Goal: Information Seeking & Learning: Learn about a topic

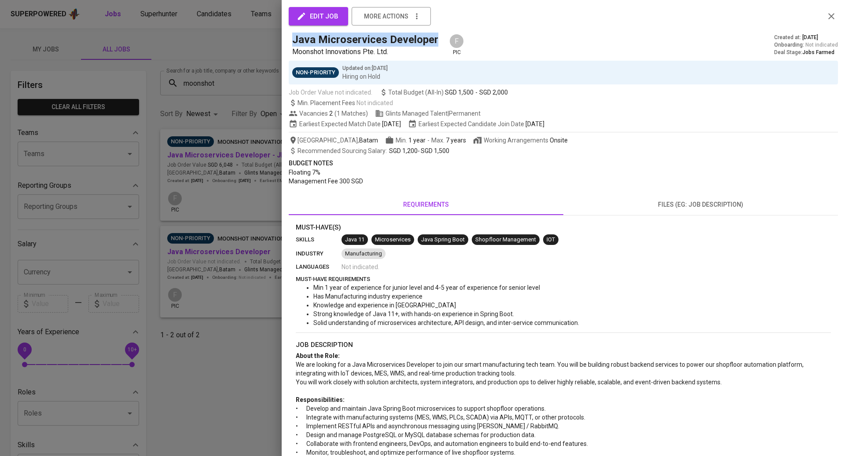
drag, startPoint x: 435, startPoint y: 38, endPoint x: 286, endPoint y: 42, distance: 149.2
click at [286, 42] on div "edit job more actions Java Microservices Developer Moonshot Innovations Pte. Lt…" at bounding box center [563, 228] width 563 height 456
copy h5 "Java Microservices Developer"
click at [219, 143] on div at bounding box center [422, 228] width 845 height 456
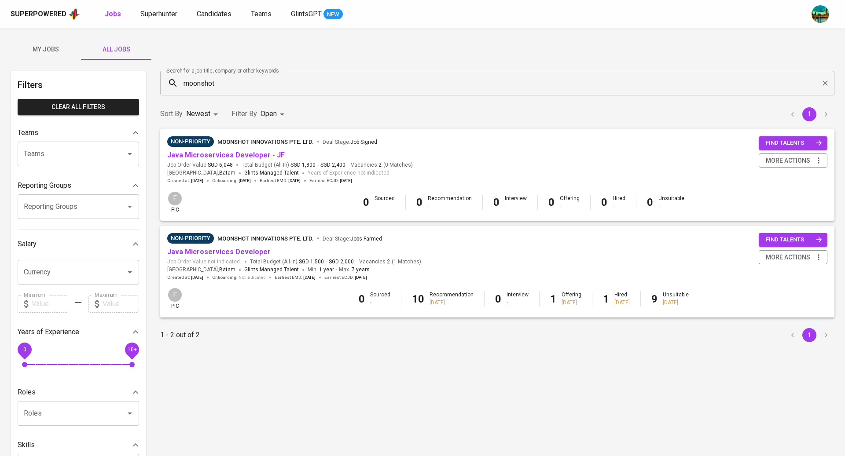
click at [241, 83] on input "moonshot" at bounding box center [500, 83] width 636 height 17
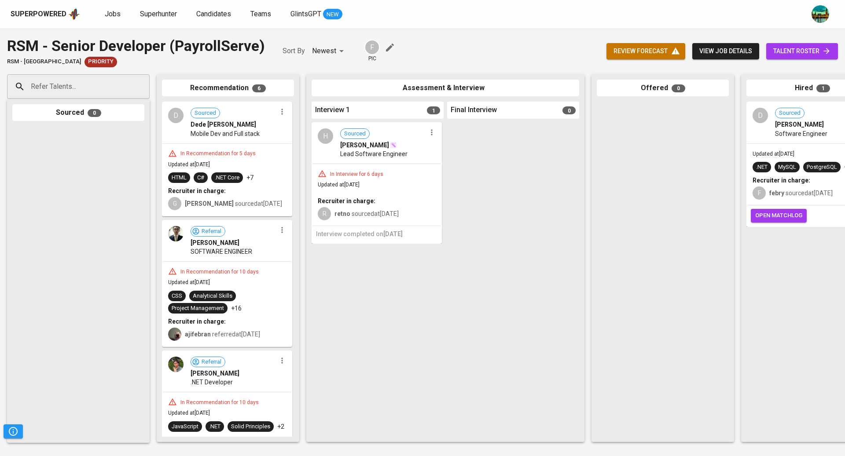
click at [709, 51] on span "view job details" at bounding box center [725, 51] width 53 height 11
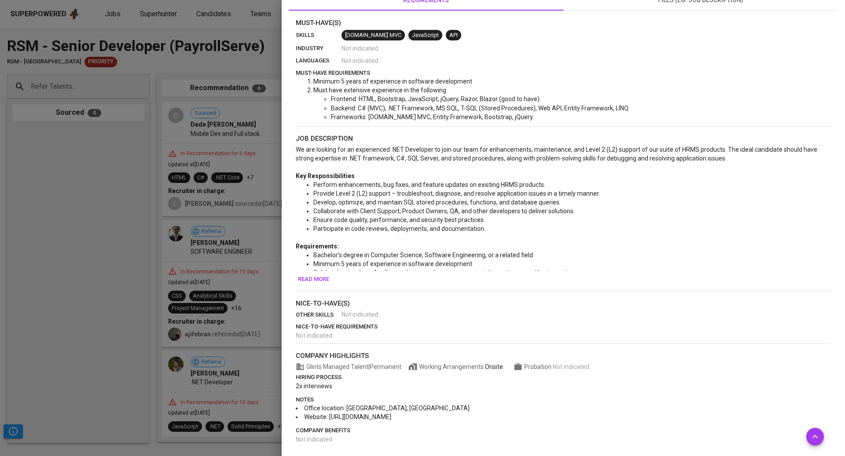
scroll to position [215, 0]
click at [324, 278] on span "Read more" at bounding box center [313, 278] width 31 height 10
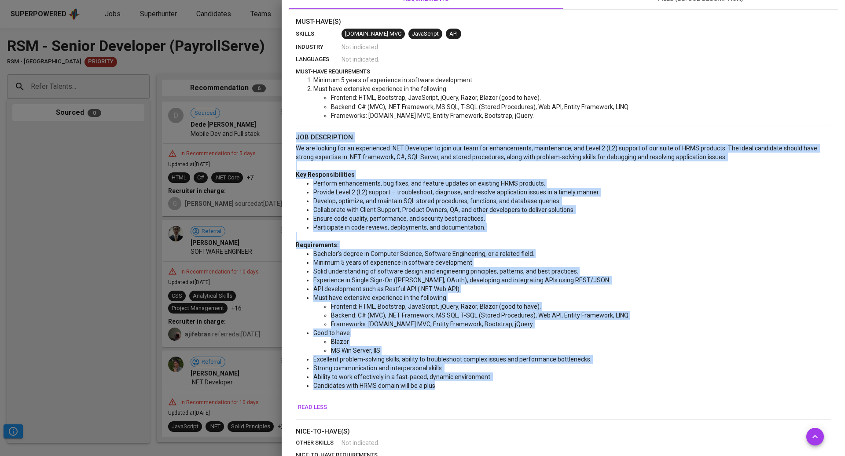
drag, startPoint x: 448, startPoint y: 386, endPoint x: 288, endPoint y: 132, distance: 300.6
click at [288, 132] on div "edit job more actions RSM - Senior Developer (PayrollServe) RSM - Singapore F p…" at bounding box center [563, 228] width 563 height 456
copy section "job description We are looking for an experienced .NET Developer to join our te…"
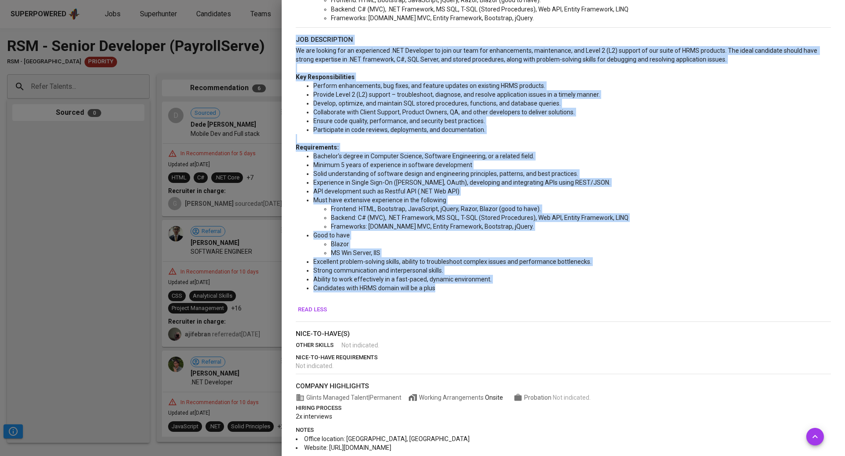
scroll to position [344, 0]
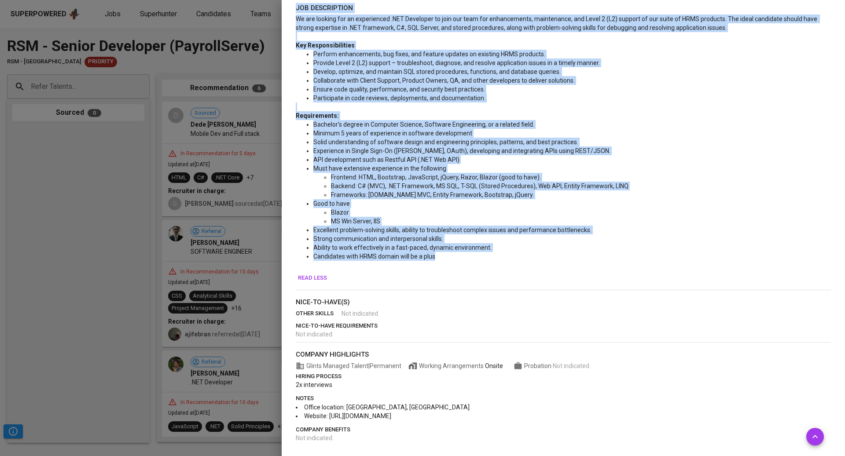
drag, startPoint x: 426, startPoint y: 415, endPoint x: 327, endPoint y: 415, distance: 98.6
click at [327, 415] on li "Website: https://www.rsm.global/singapore" at bounding box center [563, 416] width 535 height 9
copy span "https://www.rsm.global/singapore"
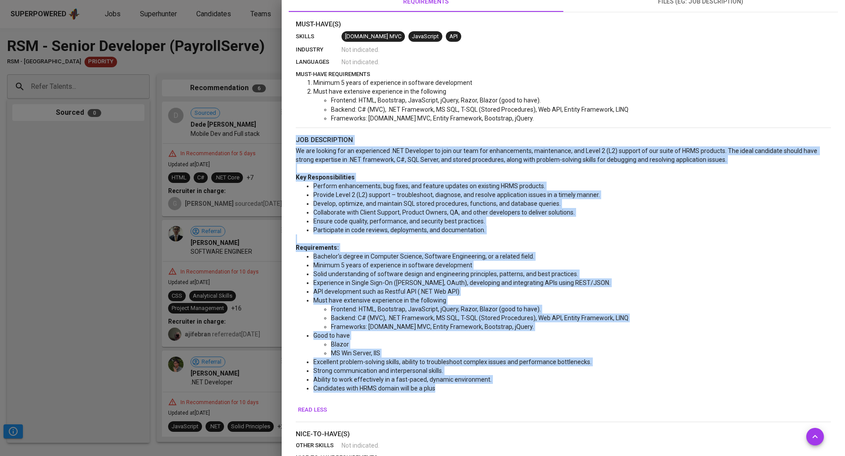
scroll to position [215, 0]
